Goal: Book appointment/travel/reservation

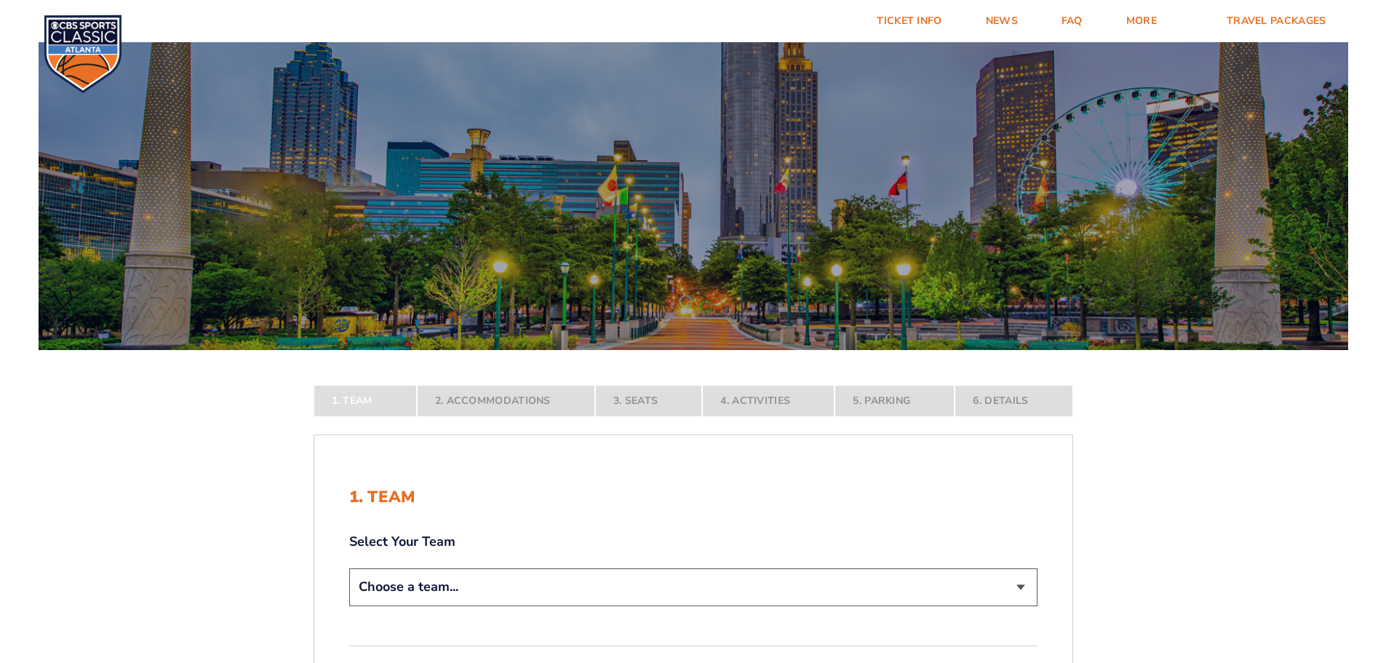
scroll to position [291, 0]
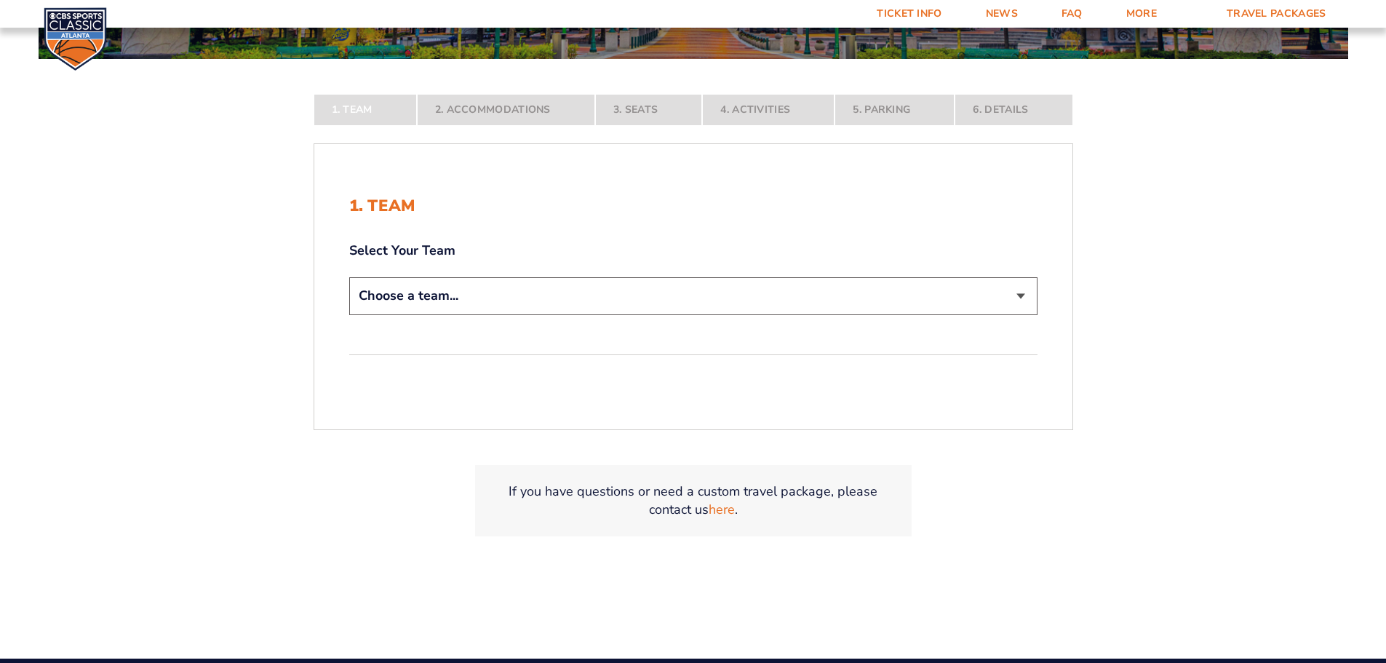
click at [1042, 305] on div "1. Team Select Your Team Choose a team... [US_STATE] Wildcats [US_STATE] State …" at bounding box center [693, 286] width 758 height 250
click at [1023, 303] on select "Choose a team... [US_STATE] Wildcats [US_STATE] State Buckeyes [US_STATE] Tar H…" at bounding box center [693, 295] width 688 height 37
select select "12956"
click at [349, 314] on select "Choose a team... [US_STATE] Wildcats [US_STATE] State Buckeyes [US_STATE] Tar H…" at bounding box center [693, 295] width 688 height 37
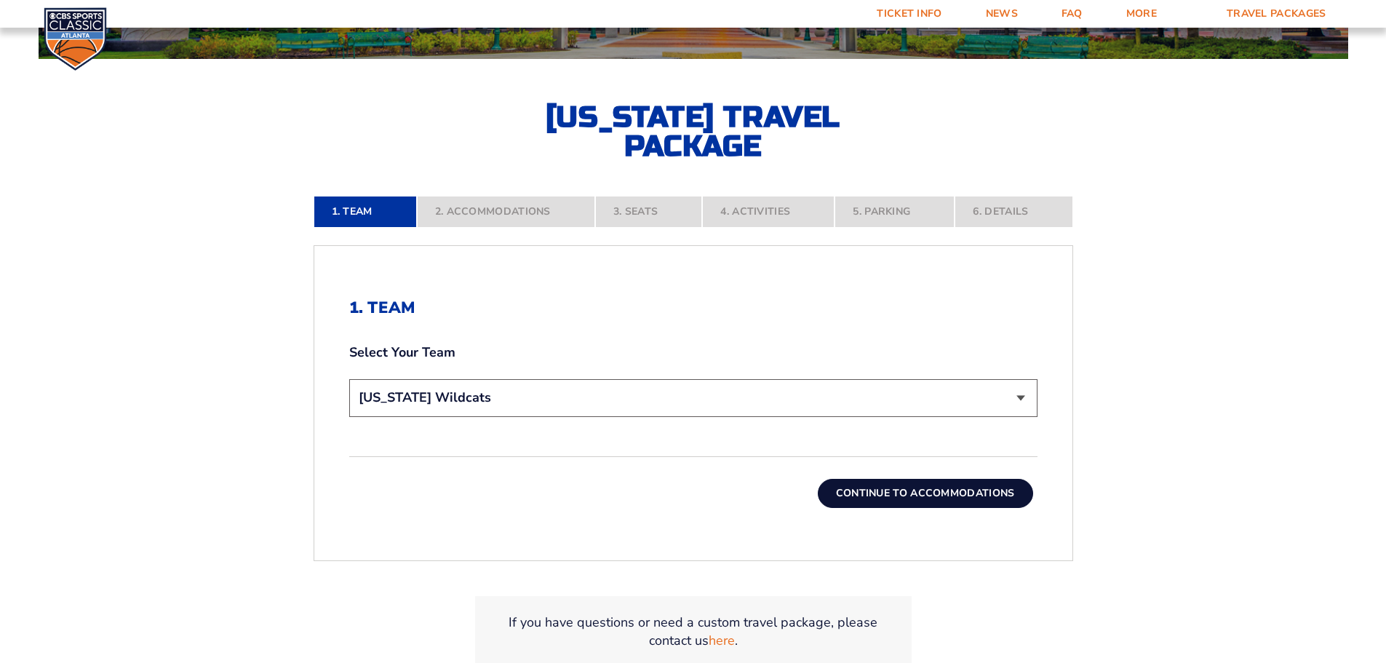
click at [979, 489] on button "Continue To Accommodations" at bounding box center [925, 493] width 215 height 29
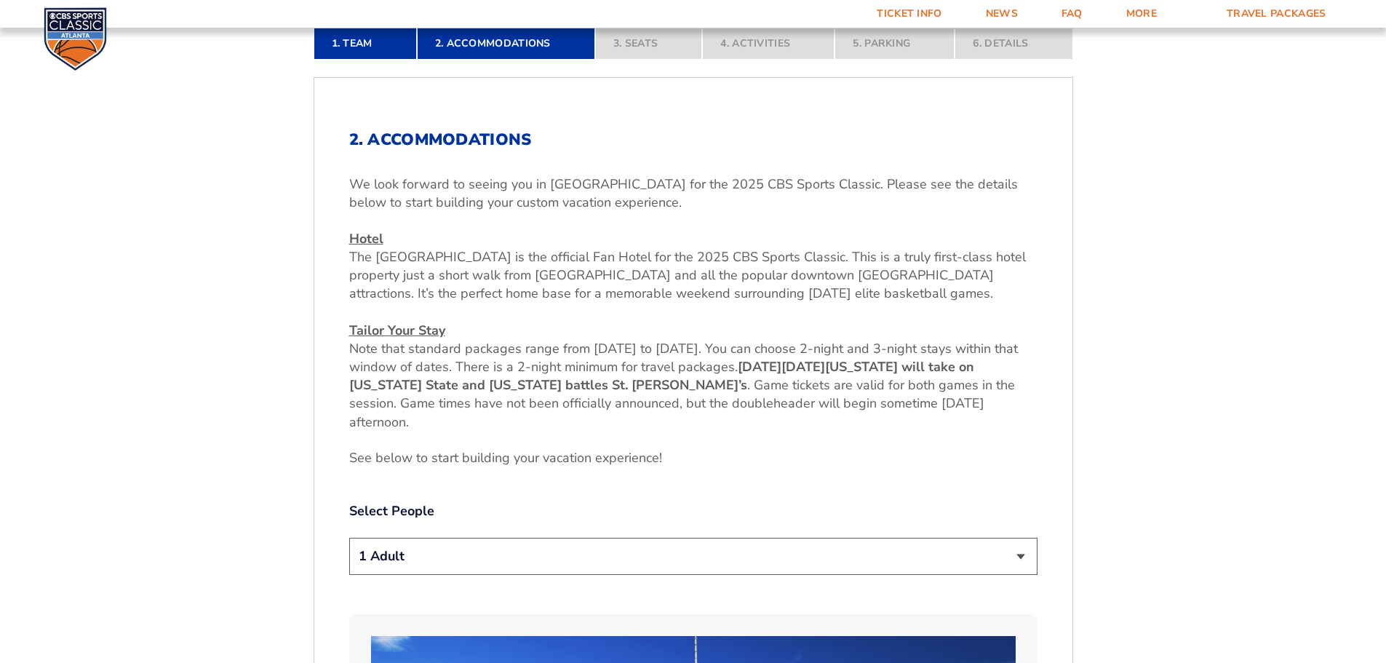
scroll to position [532, 0]
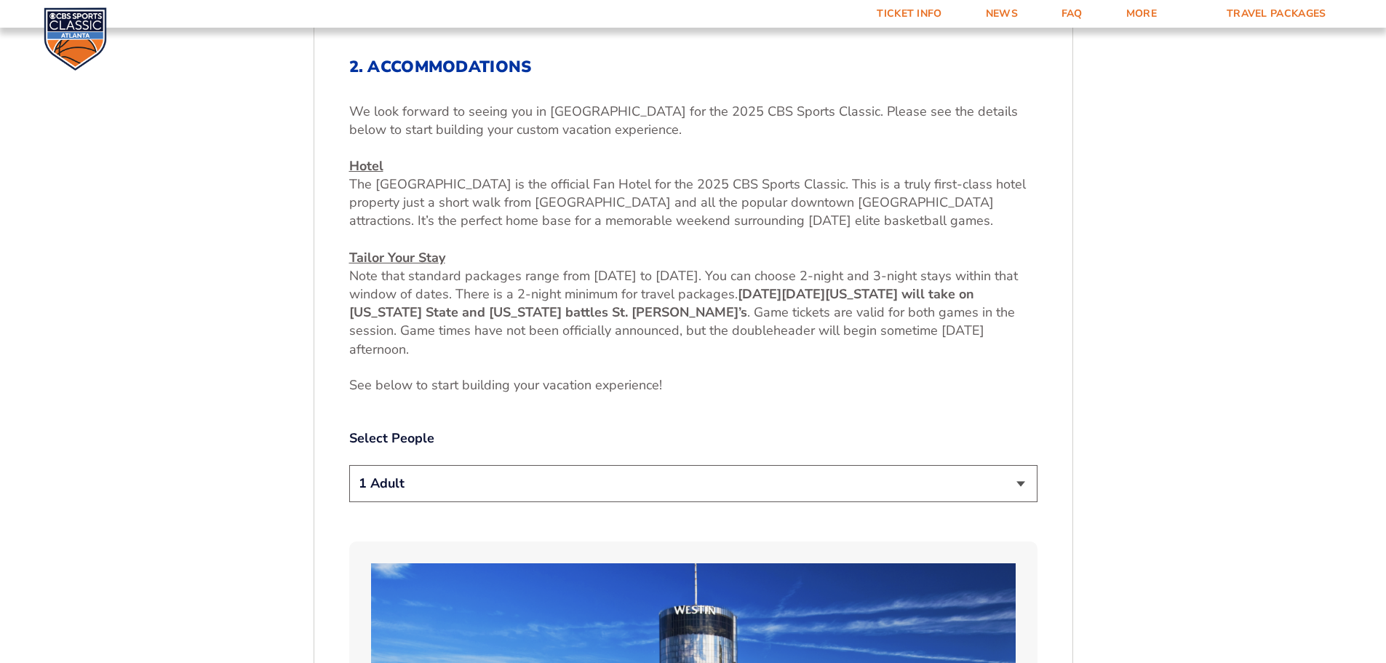
click at [1014, 473] on select "1 Adult 2 Adults 3 Adults 4 Adults 2 Adults + 1 Child 2 Adults + 2 Children 2 A…" at bounding box center [693, 483] width 688 height 37
select select "2 Adults"
click at [349, 465] on select "1 Adult 2 Adults 3 Adults 4 Adults 2 Adults + 1 Child 2 Adults + 2 Children 2 A…" at bounding box center [693, 483] width 688 height 37
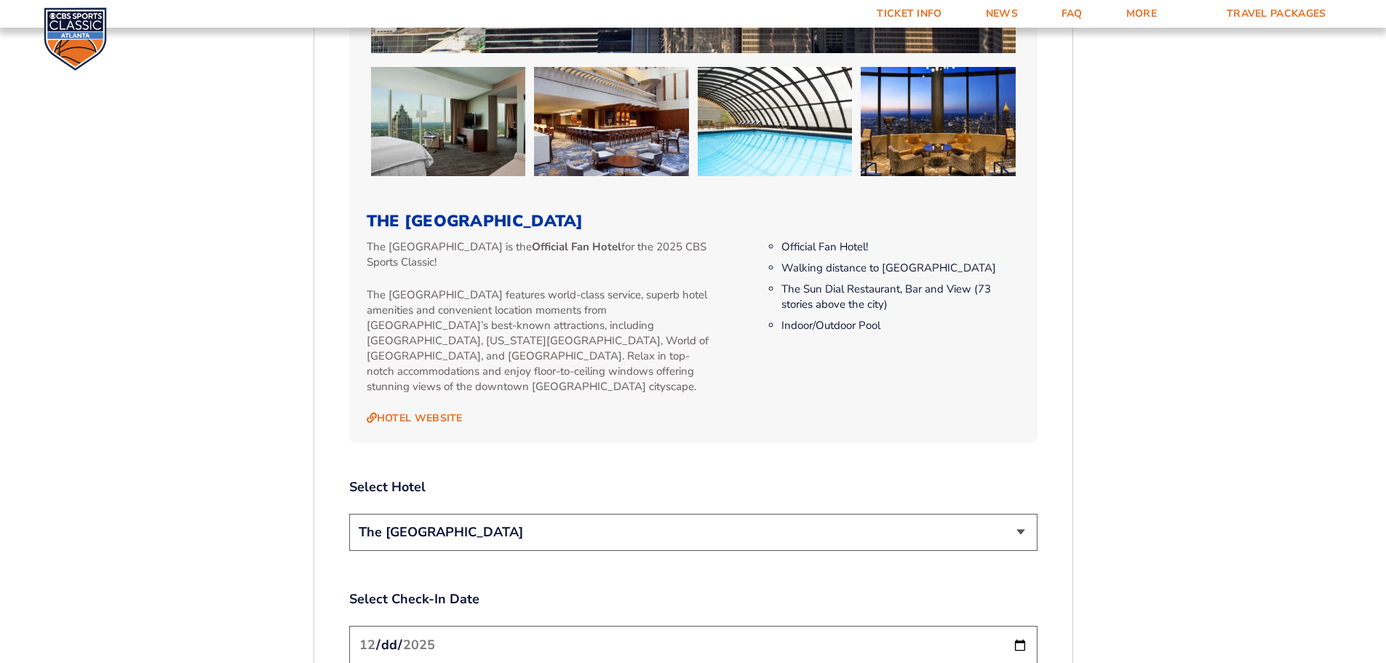
scroll to position [1550, 0]
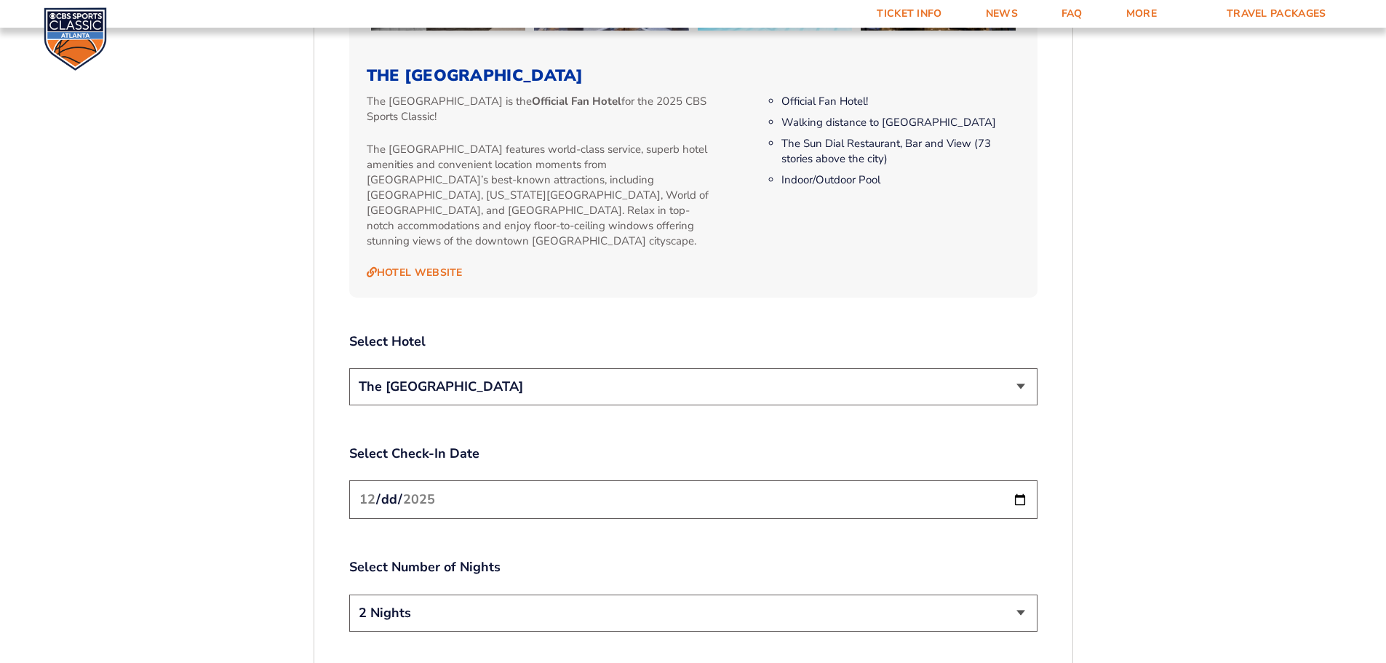
click at [1016, 368] on select "The [GEOGRAPHIC_DATA]" at bounding box center [693, 386] width 688 height 37
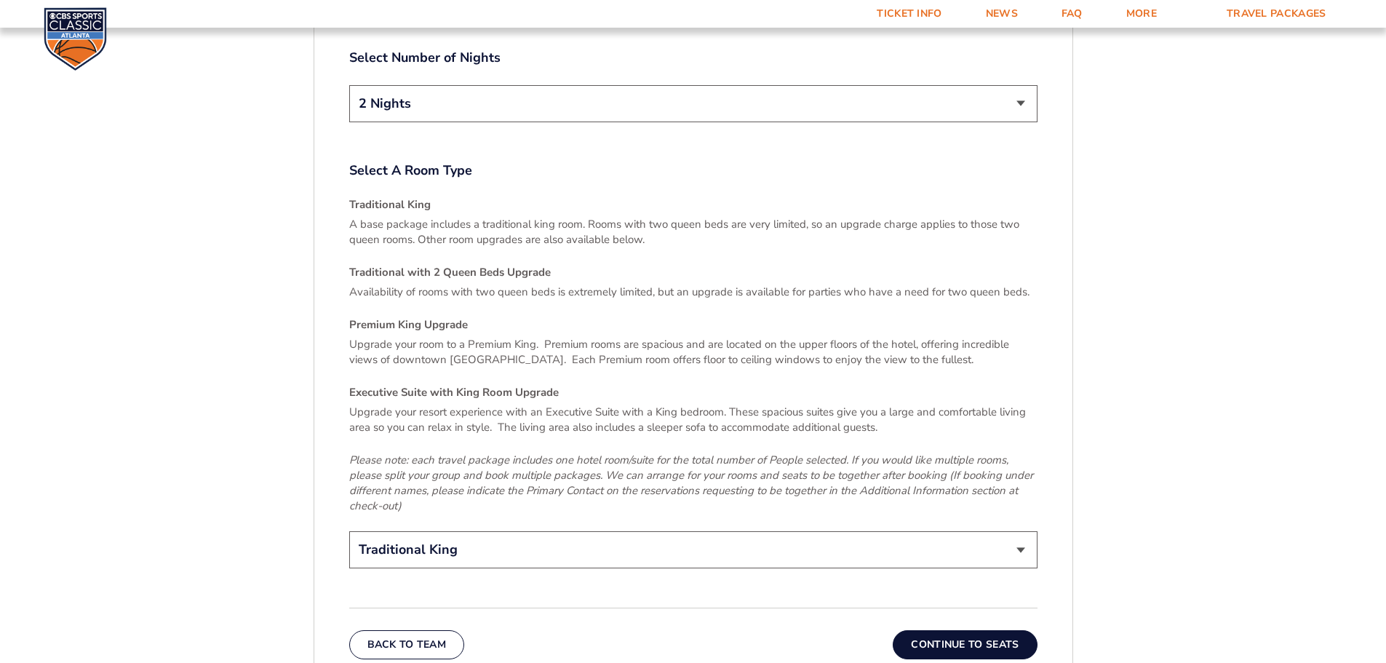
scroll to position [2204, 0]
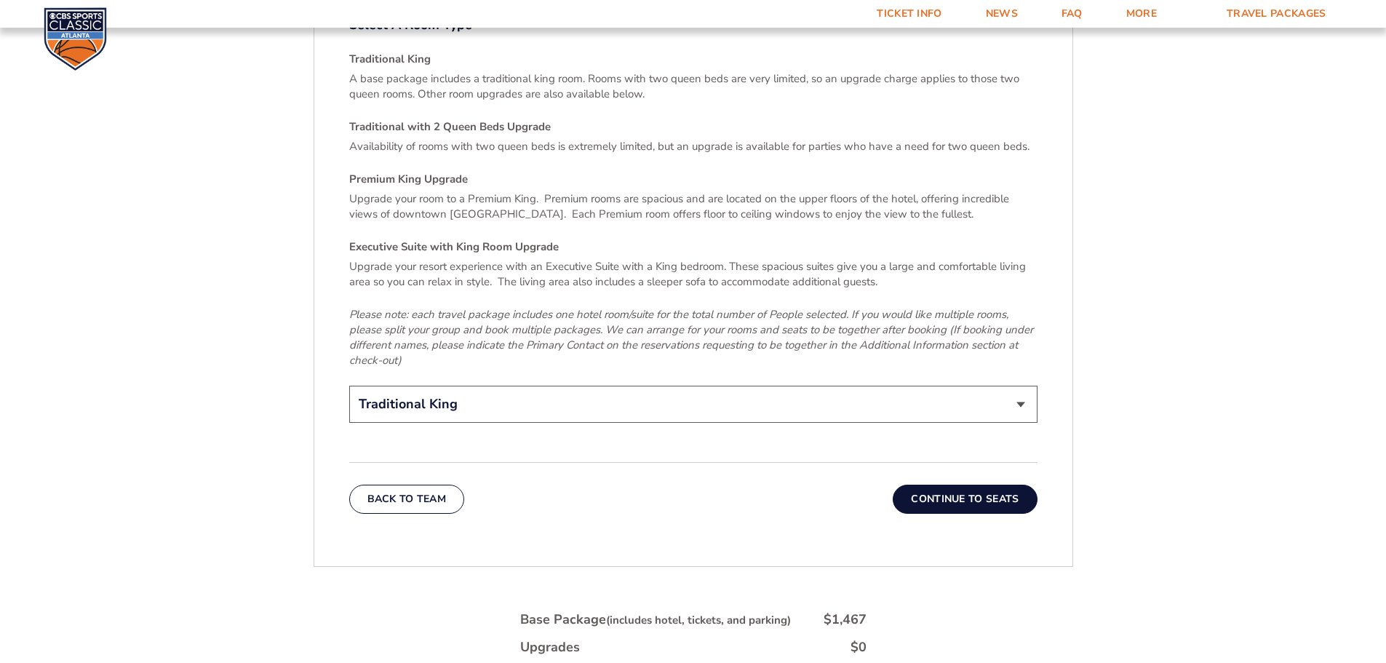
click at [1015, 484] on button "Continue To Seats" at bounding box center [964, 498] width 144 height 29
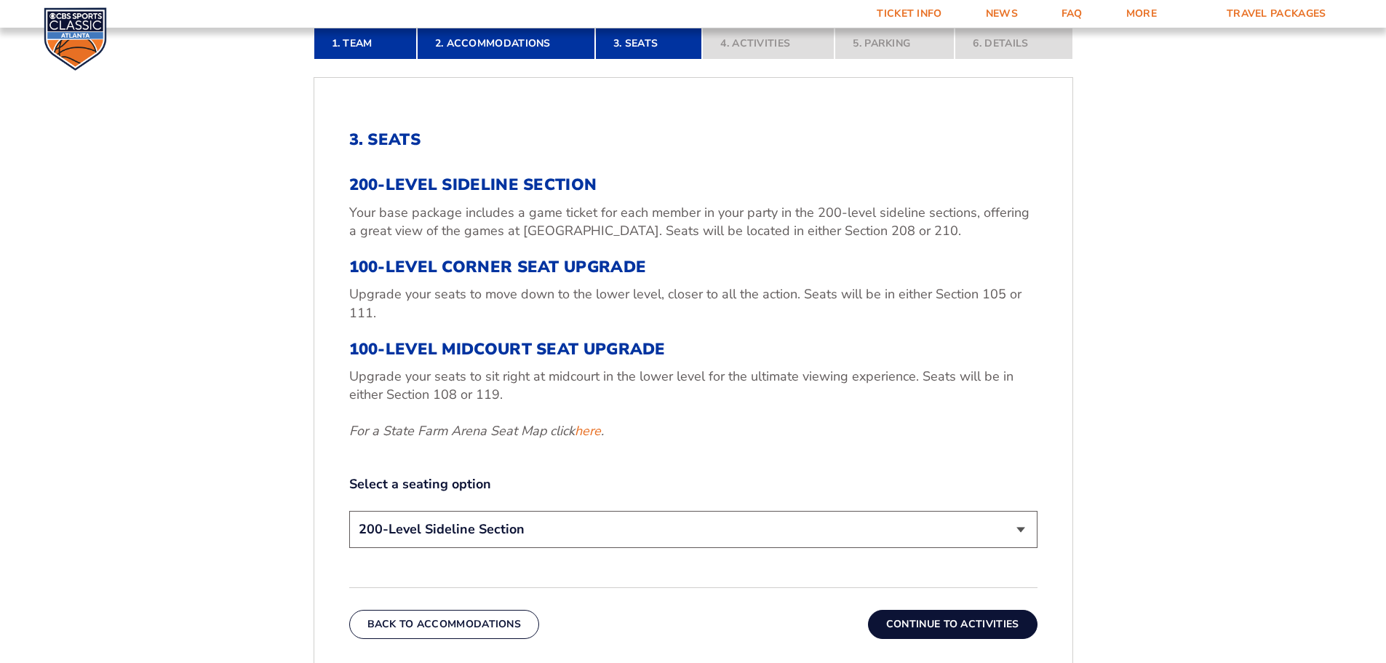
scroll to position [532, 0]
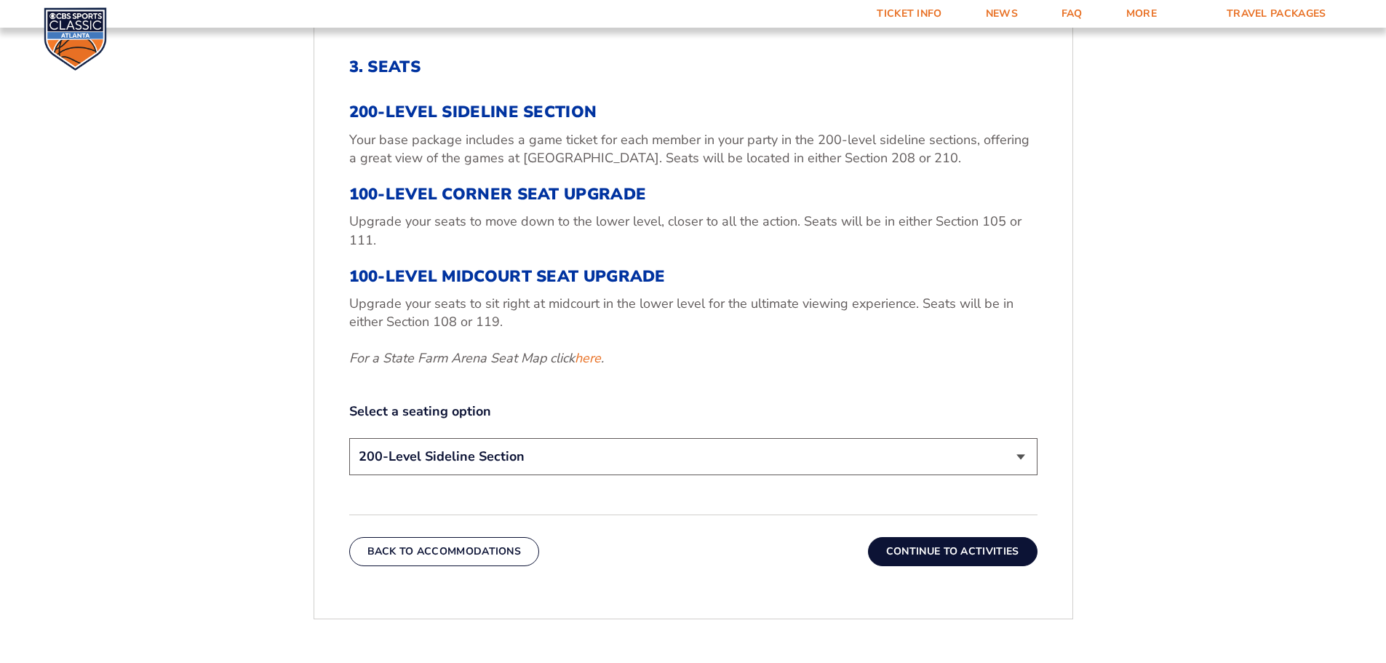
click at [997, 548] on button "Continue To Activities" at bounding box center [952, 551] width 169 height 29
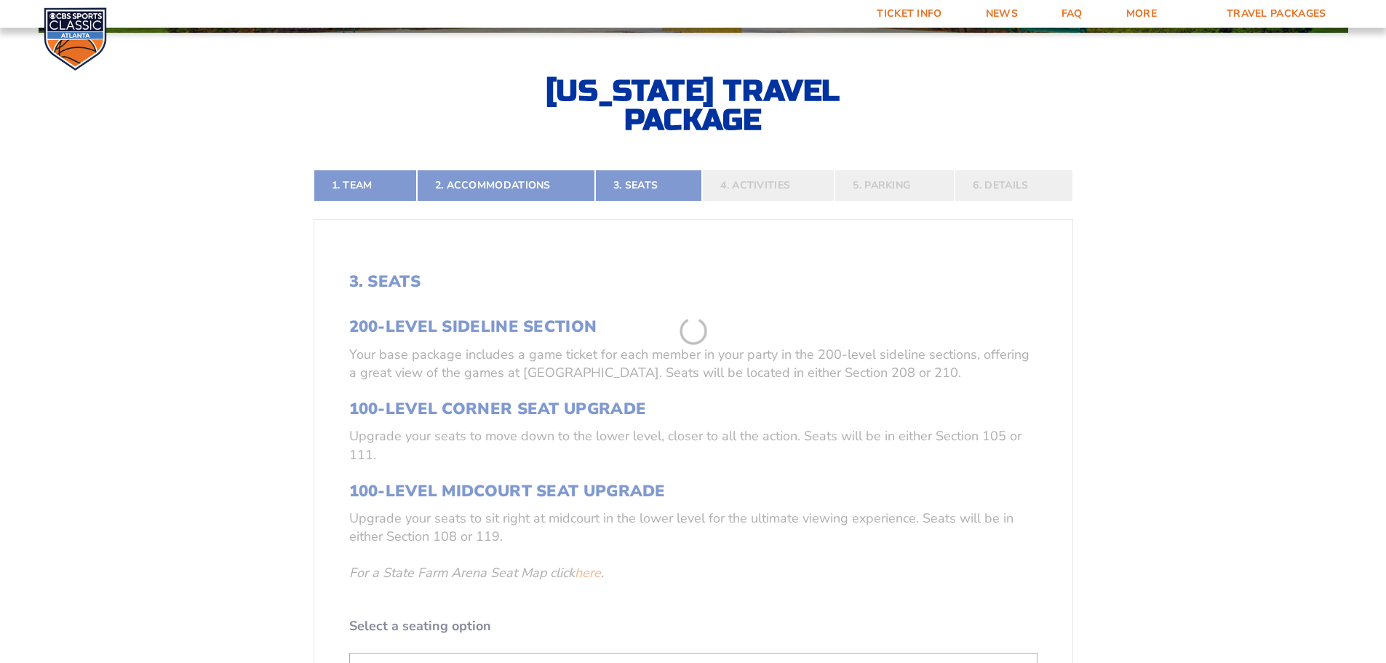
scroll to position [313, 0]
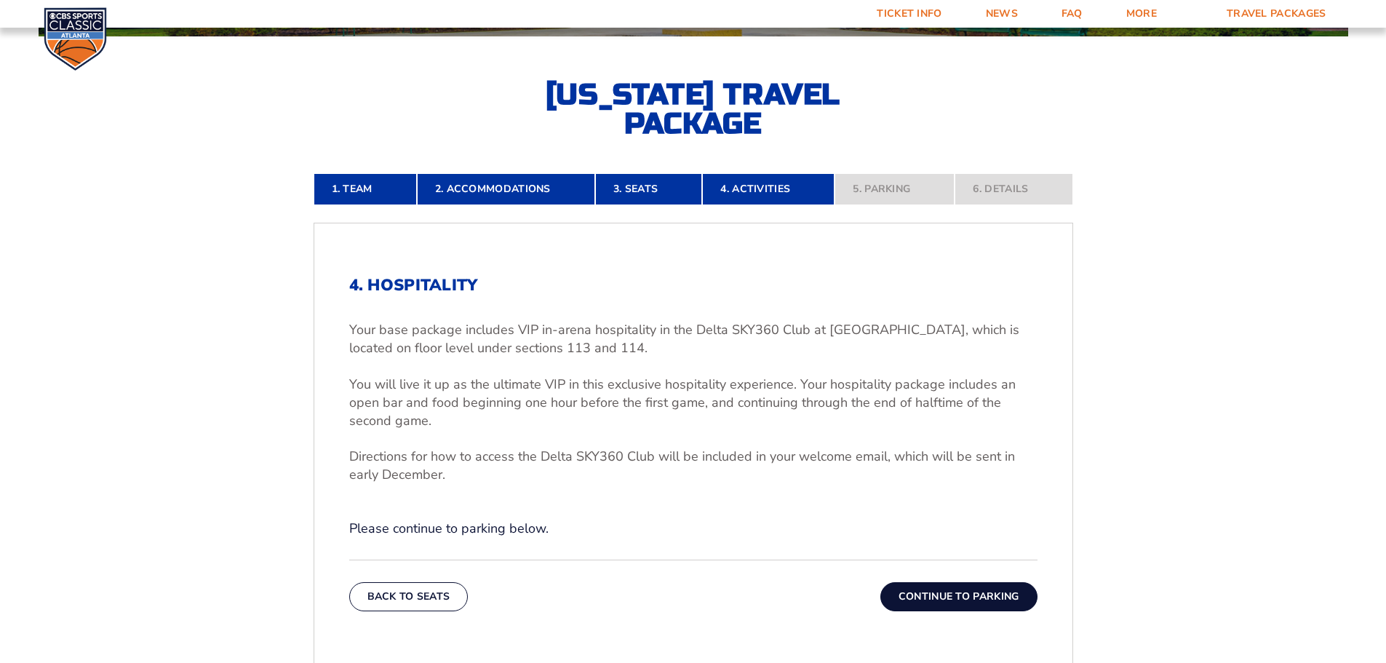
click at [954, 596] on button "Continue To Parking" at bounding box center [958, 596] width 157 height 29
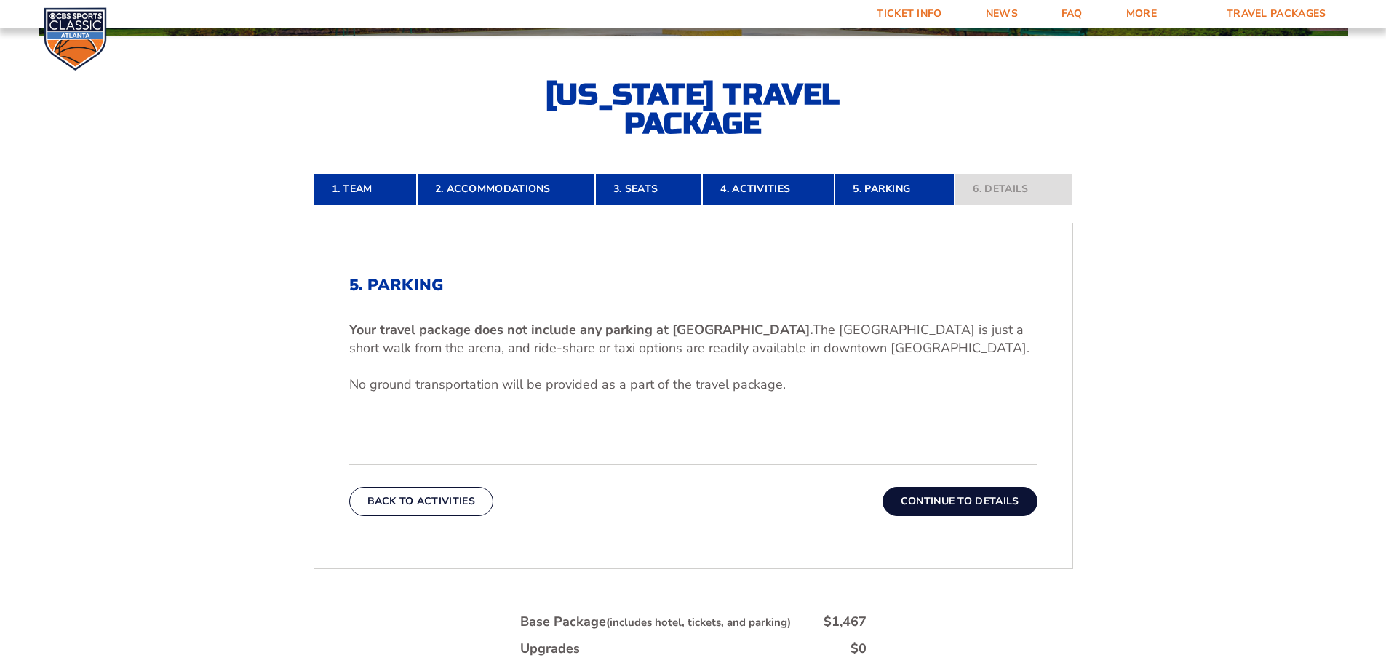
click at [984, 492] on button "Continue To Details" at bounding box center [959, 501] width 155 height 29
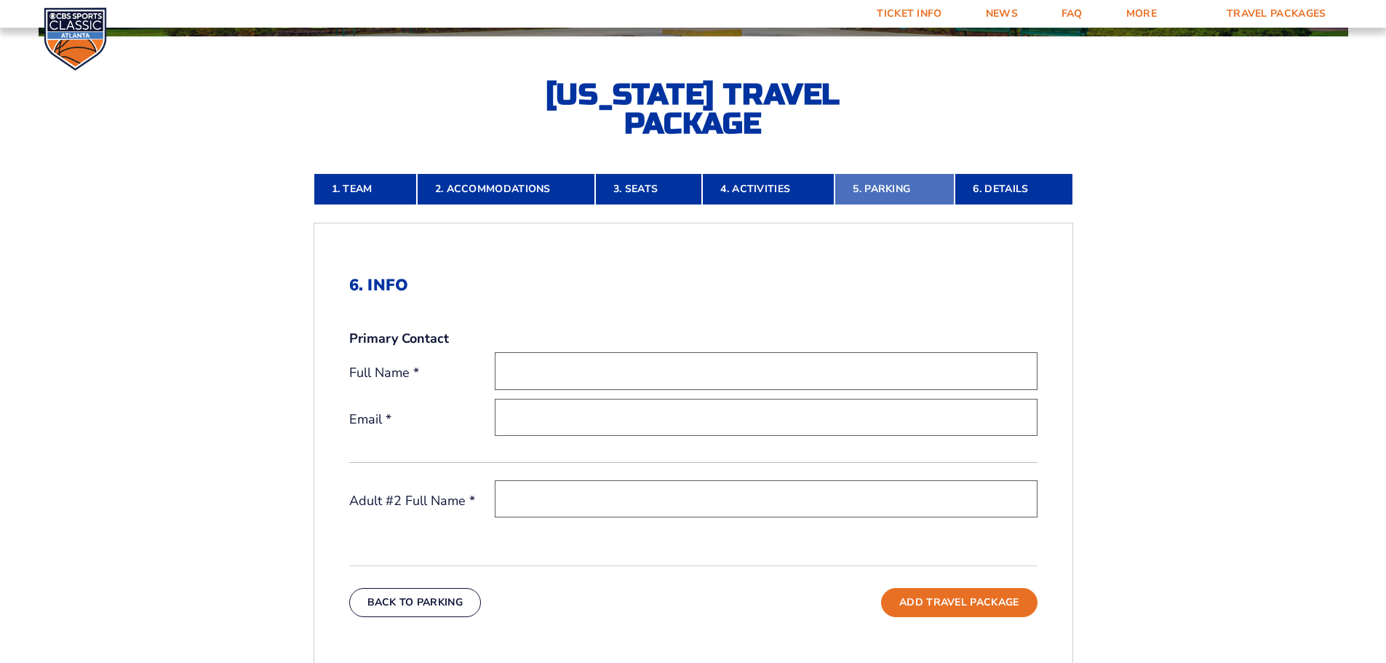
click at [908, 185] on link "5. Parking" at bounding box center [894, 189] width 120 height 32
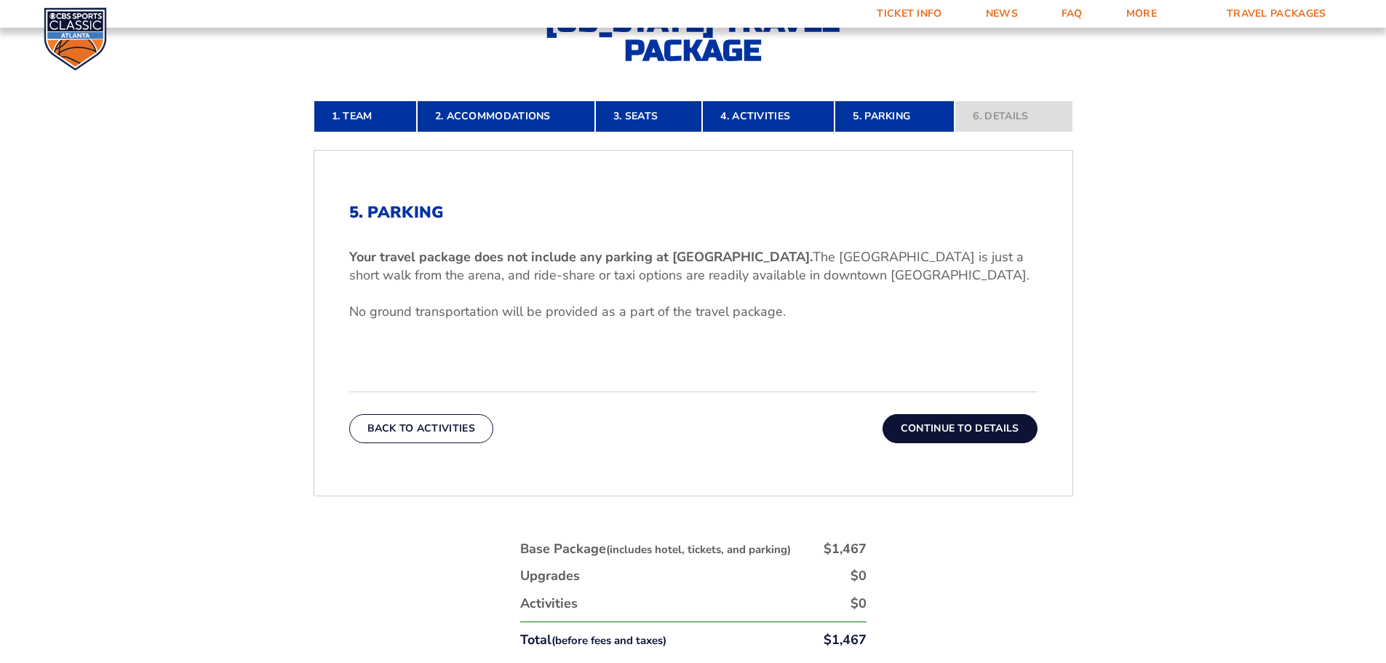
scroll to position [241, 0]
